Goal: Obtain resource: Download file/media

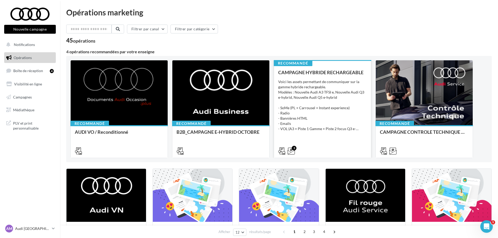
click at [339, 96] on div "Voici les assets permettant de communiquer sur la gamme hybride rechargeable. M…" at bounding box center [322, 105] width 89 height 52
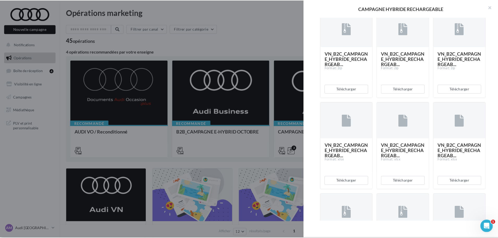
scroll to position [470, 0]
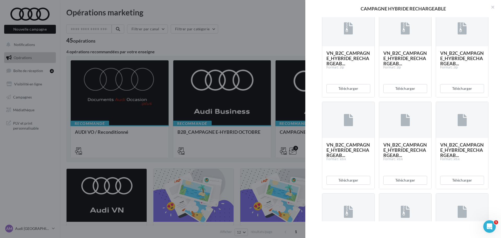
drag, startPoint x: 293, startPoint y: 56, endPoint x: 290, endPoint y: 55, distance: 2.9
click at [293, 55] on div at bounding box center [250, 119] width 501 height 238
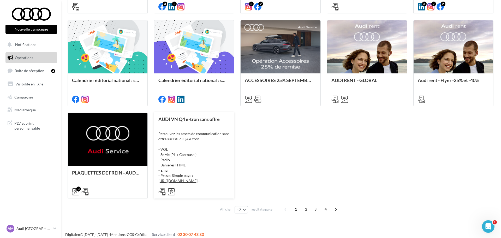
scroll to position [245, 0]
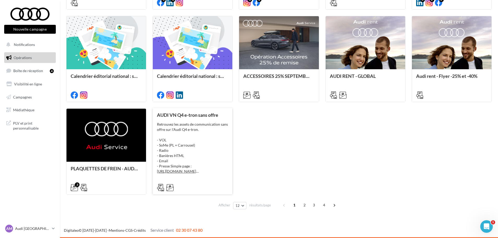
click at [188, 140] on div "Retrouvez les assets de communication sans offre sur l'Audi Q4 e-tron. - VOL - …" at bounding box center [192, 148] width 71 height 52
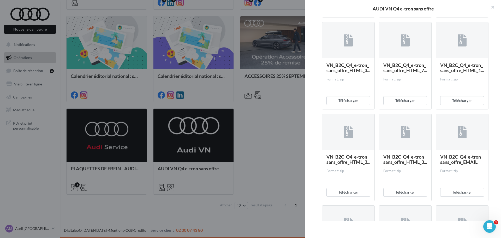
scroll to position [287, 0]
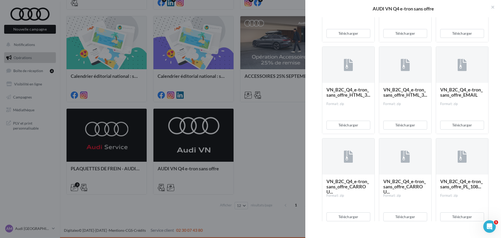
click at [456, 98] on span "VN_B2C_Q4_e-tron_sans_offre_EMAIL" at bounding box center [461, 92] width 43 height 11
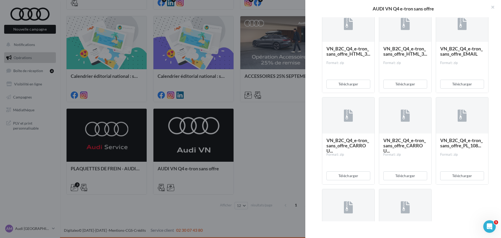
scroll to position [391, 0]
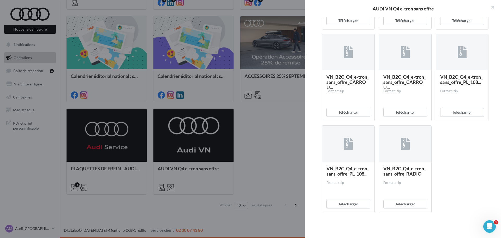
click at [394, 176] on span "VN_B2C_Q4_e-tron_sans_offre_RADIO" at bounding box center [404, 170] width 43 height 11
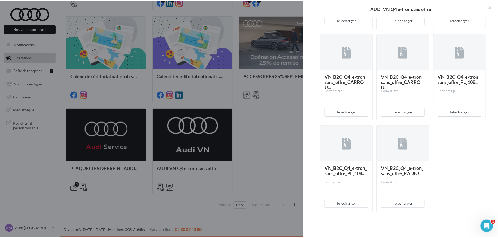
scroll to position [412, 0]
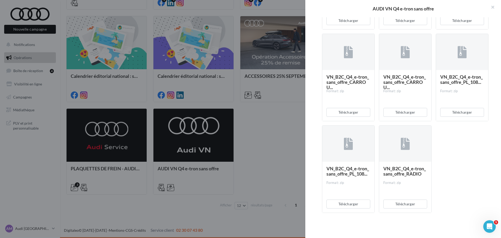
click at [461, 77] on span "VN_B2C_Q4_e-tron_sans_offre_PL_108..." at bounding box center [461, 79] width 43 height 11
click at [402, 205] on button "Télécharger" at bounding box center [405, 203] width 44 height 9
click at [46, 132] on div at bounding box center [250, 119] width 501 height 238
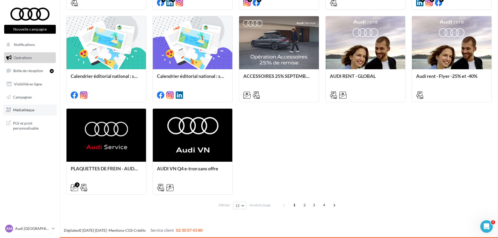
click at [24, 111] on span "Médiathèque" at bounding box center [23, 109] width 21 height 4
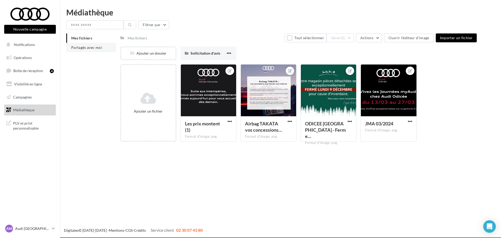
click at [91, 49] on span "Partagés avec moi" at bounding box center [86, 47] width 31 height 4
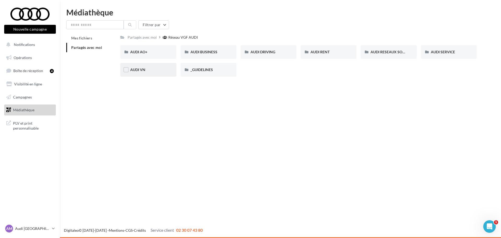
click at [158, 70] on div "AUDI VN" at bounding box center [148, 69] width 36 height 5
click at [348, 54] on div "AUDI VN OFFRES A1/Q2 - 10 au 31 octobre" at bounding box center [329, 52] width 56 height 14
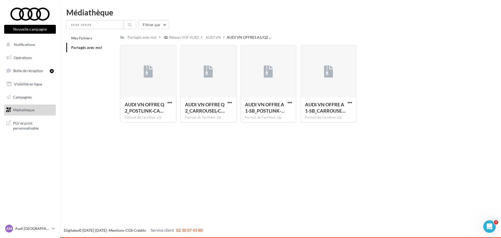
drag, startPoint x: 211, startPoint y: 37, endPoint x: 213, endPoint y: 39, distance: 2.8
click at [211, 37] on div "AUDI VN" at bounding box center [213, 37] width 15 height 5
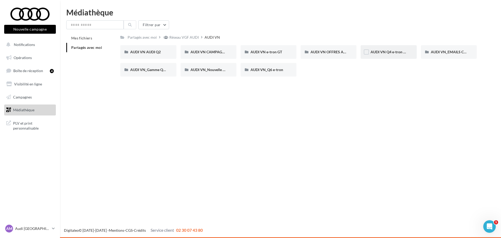
click at [402, 57] on div "AUDI VN Q4 e-tron sans offre" at bounding box center [389, 52] width 56 height 14
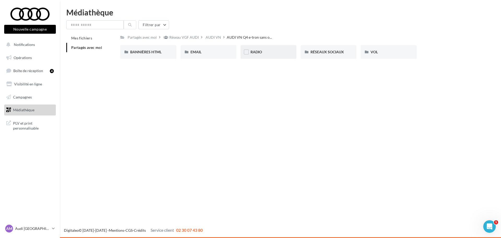
click at [252, 57] on div "RADIO" at bounding box center [269, 52] width 56 height 14
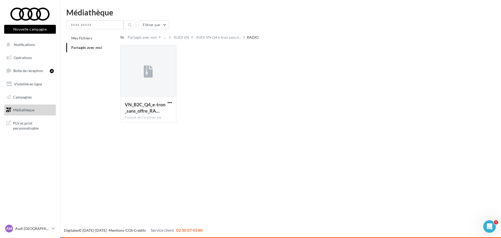
click at [249, 38] on div "RADIO" at bounding box center [253, 37] width 12 height 5
click at [228, 38] on span "AUDI VN Q4 e-tron sans o..." at bounding box center [218, 37] width 45 height 5
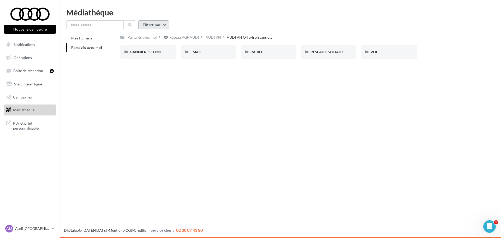
click at [159, 26] on button "Filtrer par" at bounding box center [153, 24] width 31 height 9
click at [150, 44] on button "Filtrer par type (7)" at bounding box center [117, 45] width 93 height 9
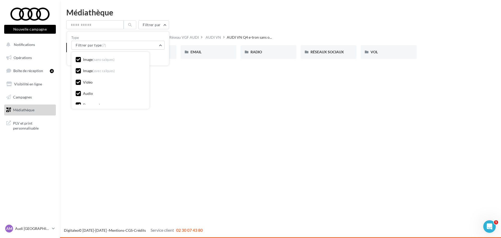
click at [99, 61] on span "(sans calques)" at bounding box center [104, 59] width 22 height 4
click at [91, 71] on div "Image (avec calques)" at bounding box center [99, 70] width 32 height 5
click at [86, 82] on div "Vidéo" at bounding box center [88, 82] width 10 height 5
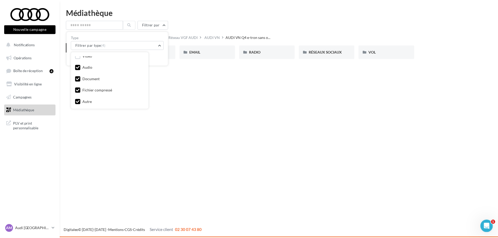
scroll to position [27, 0]
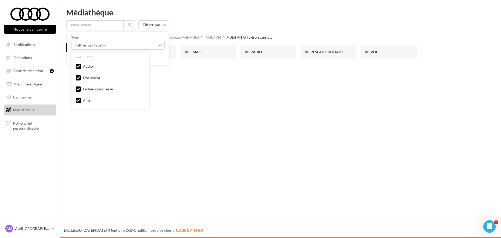
click at [88, 77] on div "Document" at bounding box center [91, 77] width 17 height 5
click at [94, 90] on div "Fichier compressé" at bounding box center [98, 88] width 30 height 5
click at [86, 99] on div "Autre" at bounding box center [87, 100] width 9 height 5
drag, startPoint x: 208, startPoint y: 98, endPoint x: 211, endPoint y: 98, distance: 2.9
click at [208, 98] on div "Nouvelle campagne Nouvelle campagne Notifications Opérations Boîte de réception…" at bounding box center [250, 119] width 501 height 238
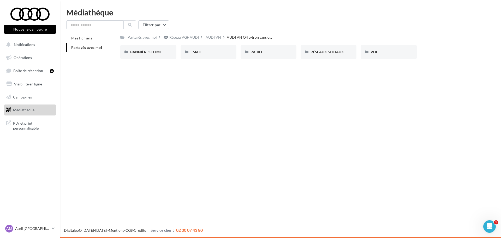
click at [89, 48] on span "Partagés avec moi" at bounding box center [86, 47] width 31 height 4
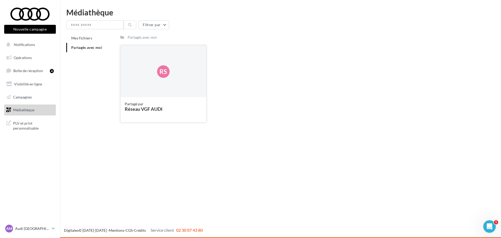
click at [148, 67] on div "Rs" at bounding box center [163, 71] width 85 height 52
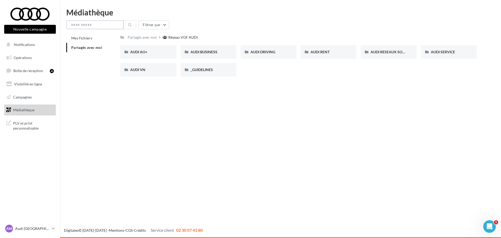
click at [105, 23] on input "text" at bounding box center [94, 24] width 57 height 9
type input "*****"
click at [130, 24] on icon at bounding box center [130, 25] width 4 height 4
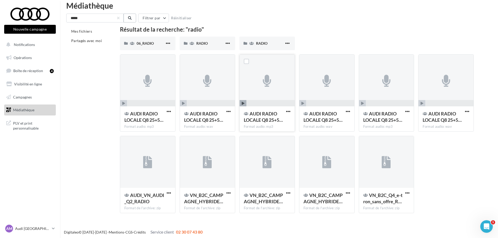
scroll to position [9, 0]
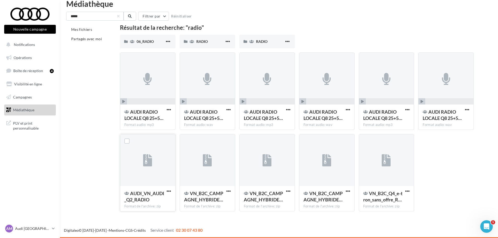
click at [137, 196] on span "AUDI_VN_AUDI_Q2_RADIO" at bounding box center [144, 196] width 40 height 12
click at [168, 190] on span "button" at bounding box center [169, 191] width 4 height 4
click at [152, 203] on button "Télécharger" at bounding box center [146, 202] width 52 height 14
click at [353, 16] on div "***** Filtrer par Réinitialiser" at bounding box center [279, 16] width 426 height 9
